Goal: Check status

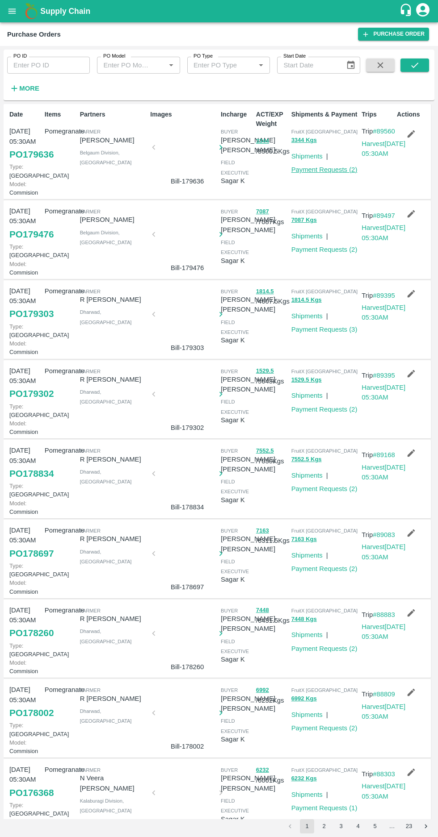
click at [325, 172] on link "Payment Requests ( 2 )" at bounding box center [324, 169] width 66 height 7
